Goal: Task Accomplishment & Management: Complete application form

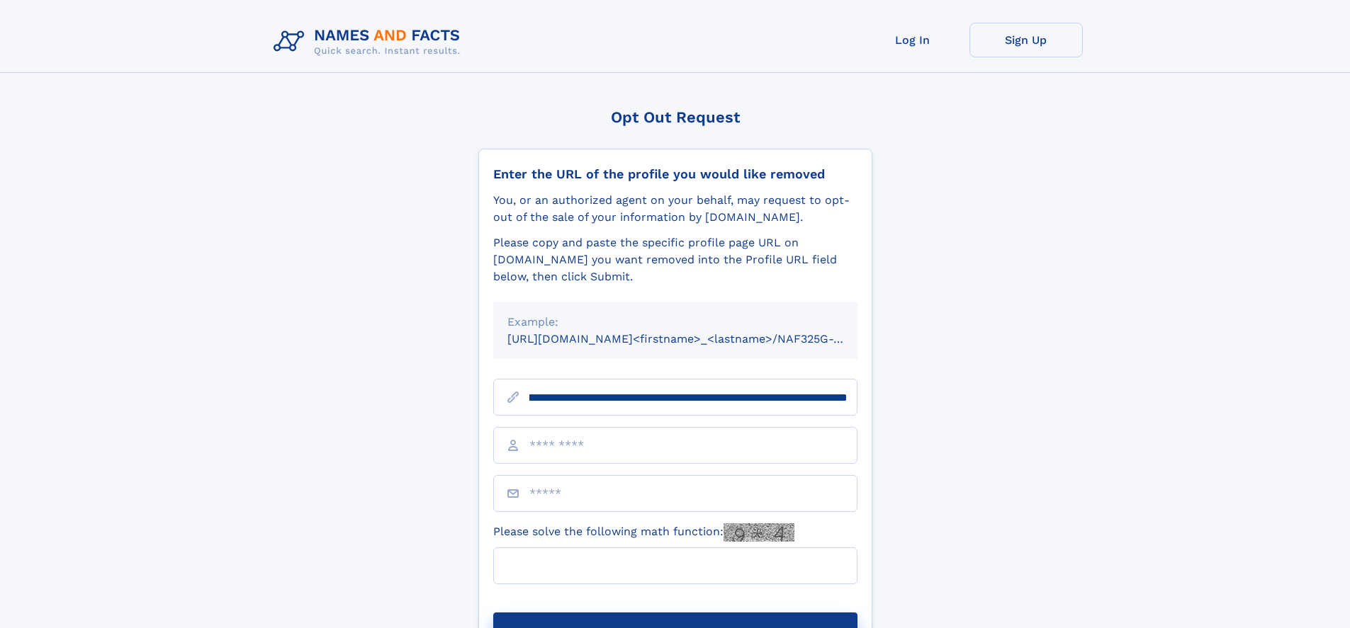
scroll to position [0, 179]
type input "**********"
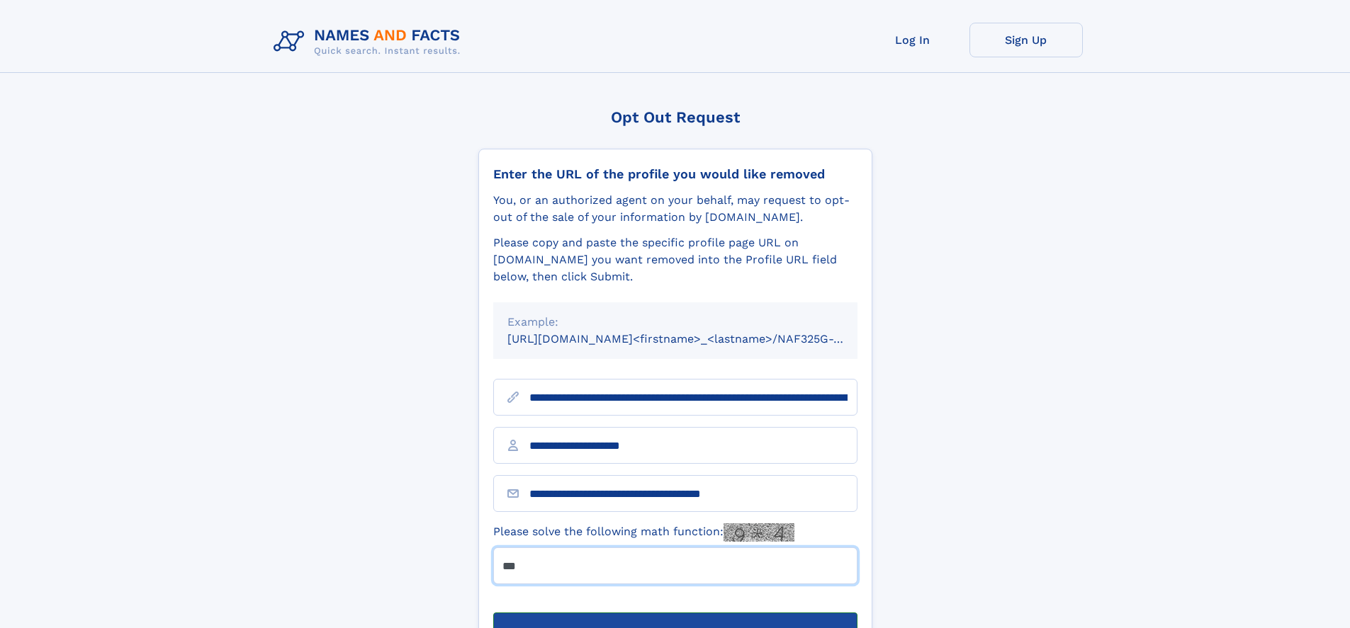
type input "***"
click at [675, 613] on button "Submit Opt Out Request" at bounding box center [675, 635] width 364 height 45
